Goal: Task Accomplishment & Management: Manage account settings

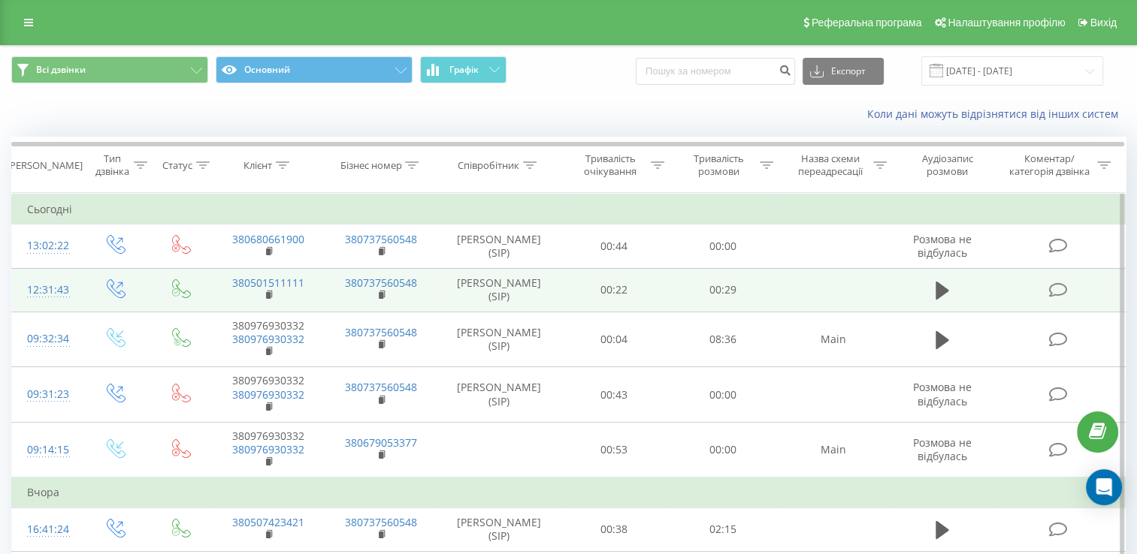
click at [1070, 288] on span at bounding box center [1059, 289] width 21 height 14
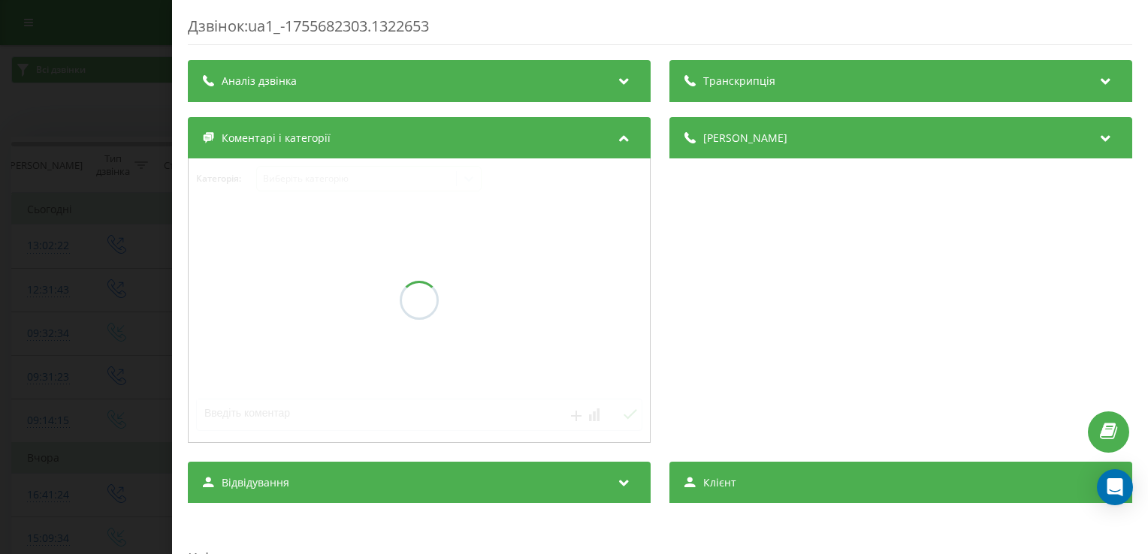
click at [487, 80] on div "Аналіз дзвінка" at bounding box center [419, 81] width 463 height 42
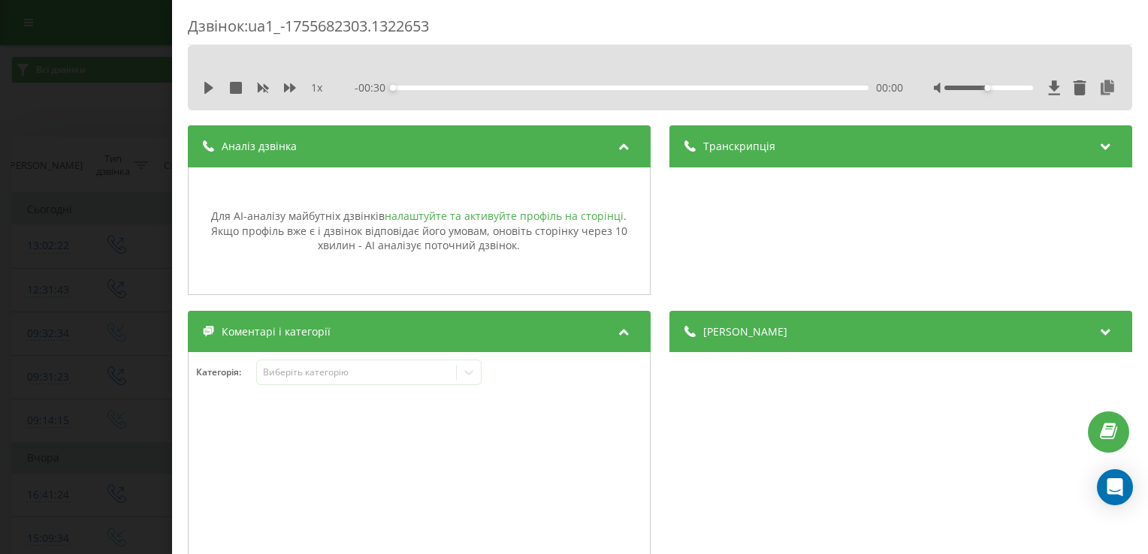
click at [541, 212] on link "налаштуйте та активуйте профіль на сторінці" at bounding box center [504, 216] width 239 height 14
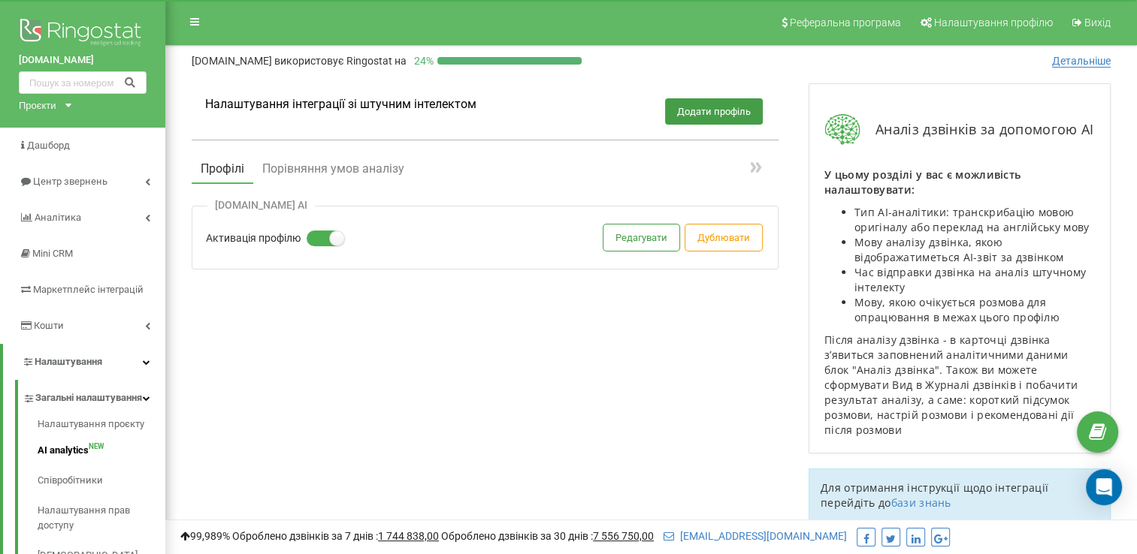
click at [290, 205] on div "notagroup.com.ua AI" at bounding box center [260, 205] width 107 height 13
click at [225, 173] on button "Профілі" at bounding box center [223, 170] width 62 height 29
click at [646, 248] on button "Редагувати" at bounding box center [641, 238] width 76 height 26
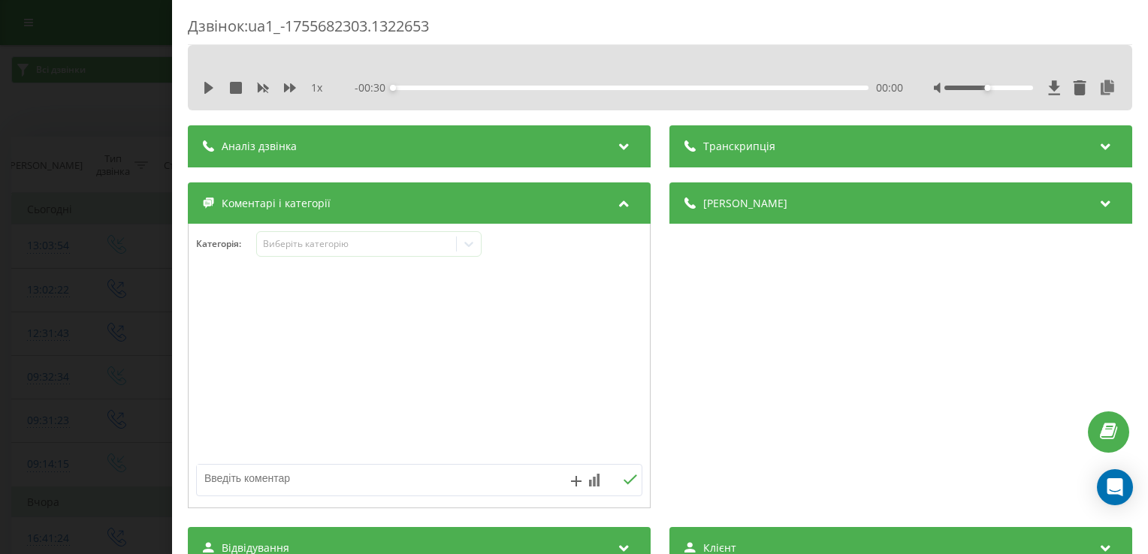
click at [69, 113] on div "Дзвінок : ua1_-1755682303.1322653 1 x - 00:30 00:00 00:00 Транскрипція Для AI-а…" at bounding box center [574, 277] width 1148 height 554
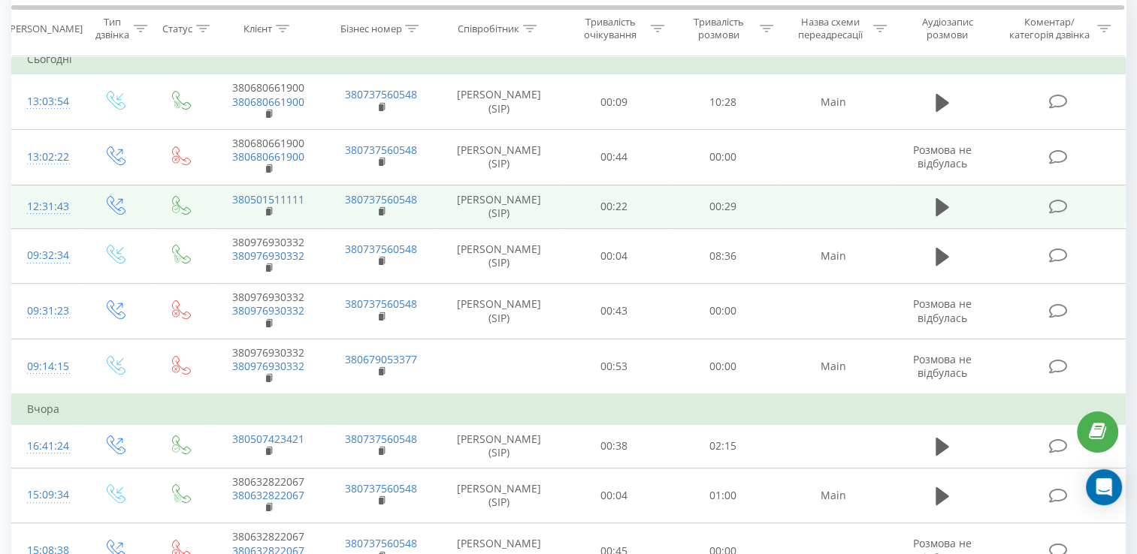
scroll to position [300, 0]
